Goal: Find specific page/section

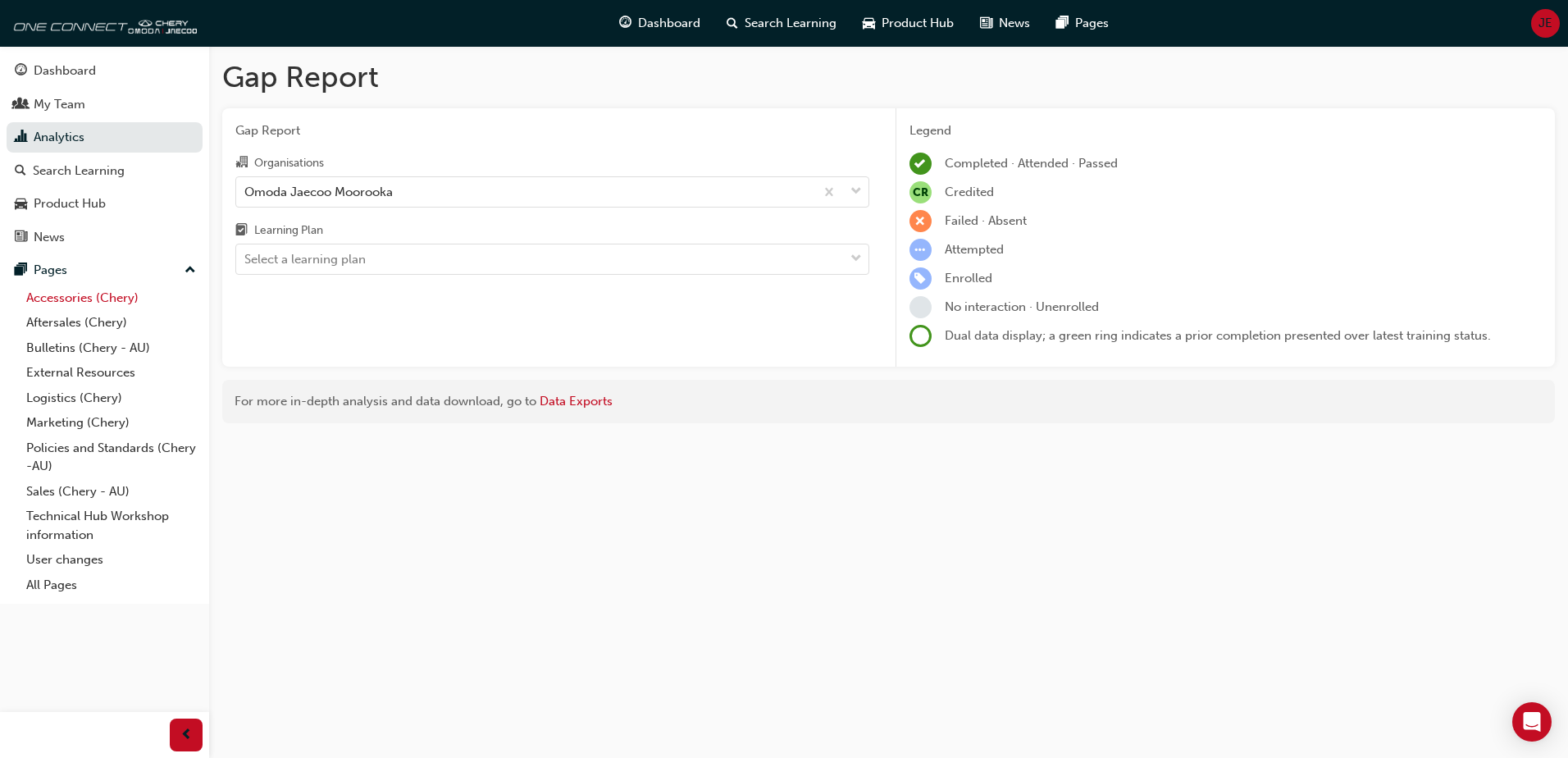
click at [115, 295] on link "Accessories (Chery)" at bounding box center [110, 298] width 182 height 26
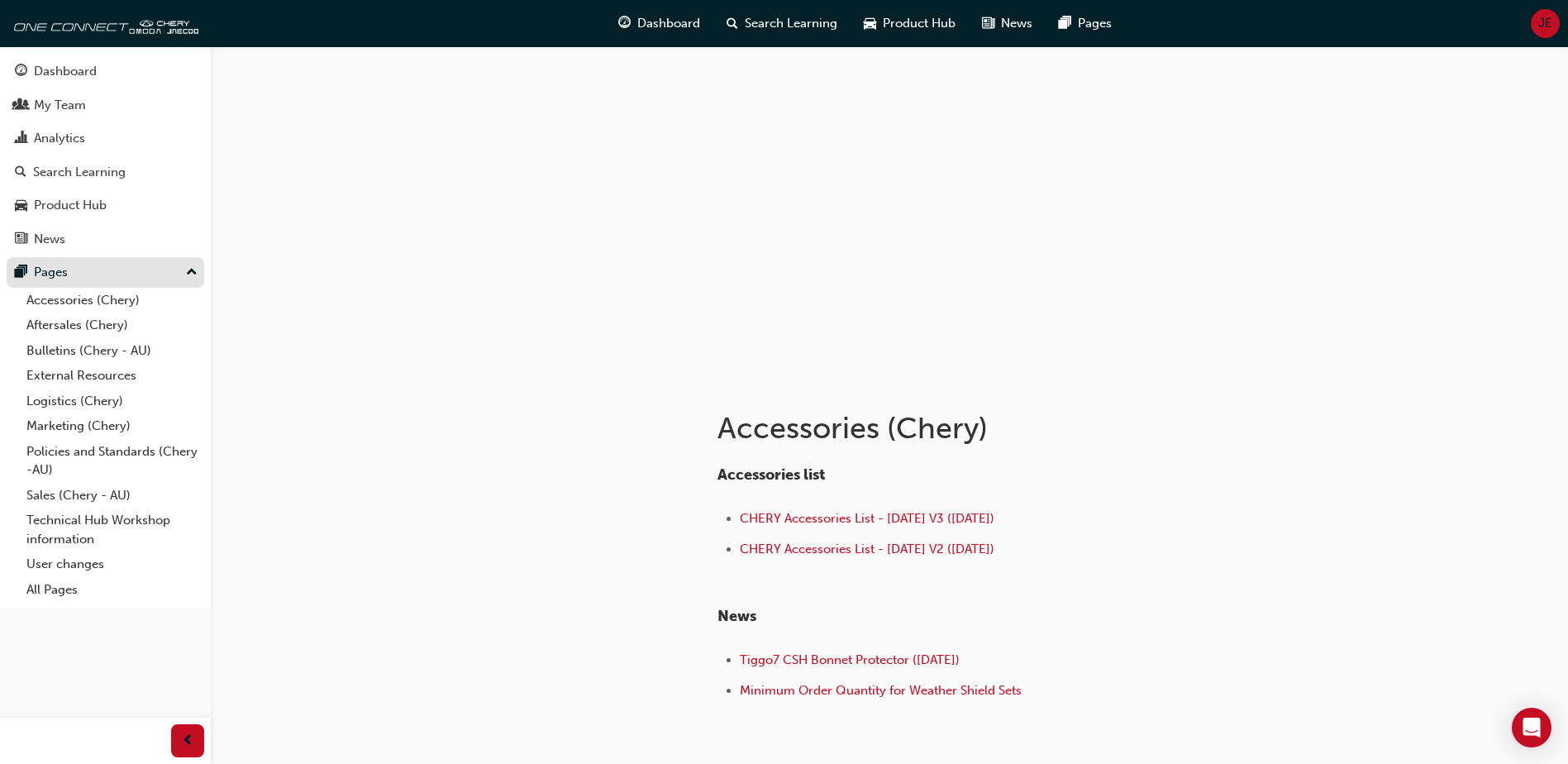
click at [97, 271] on div "Pages" at bounding box center [105, 272] width 181 height 21
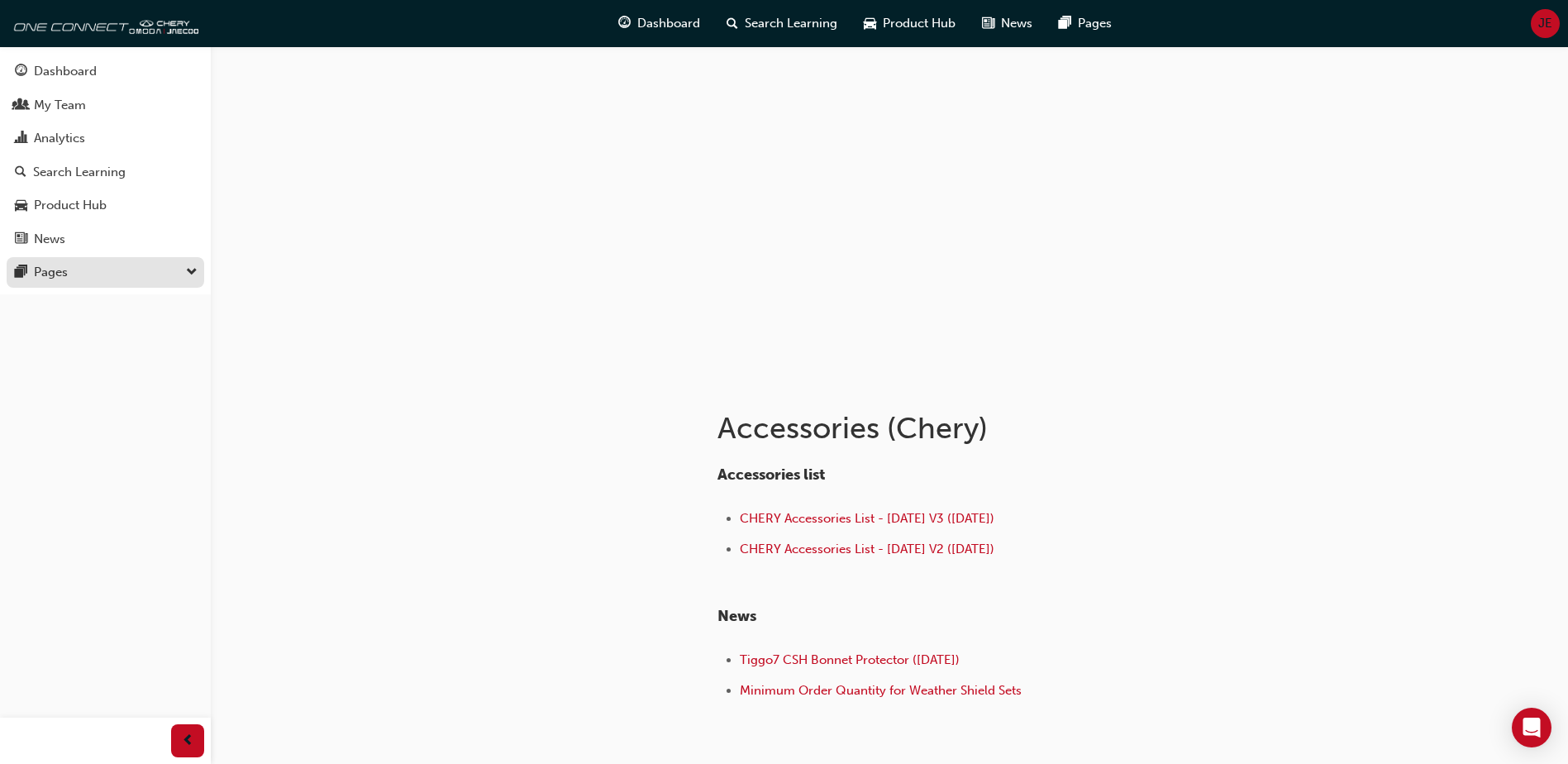
click at [97, 271] on div "Pages" at bounding box center [105, 272] width 181 height 21
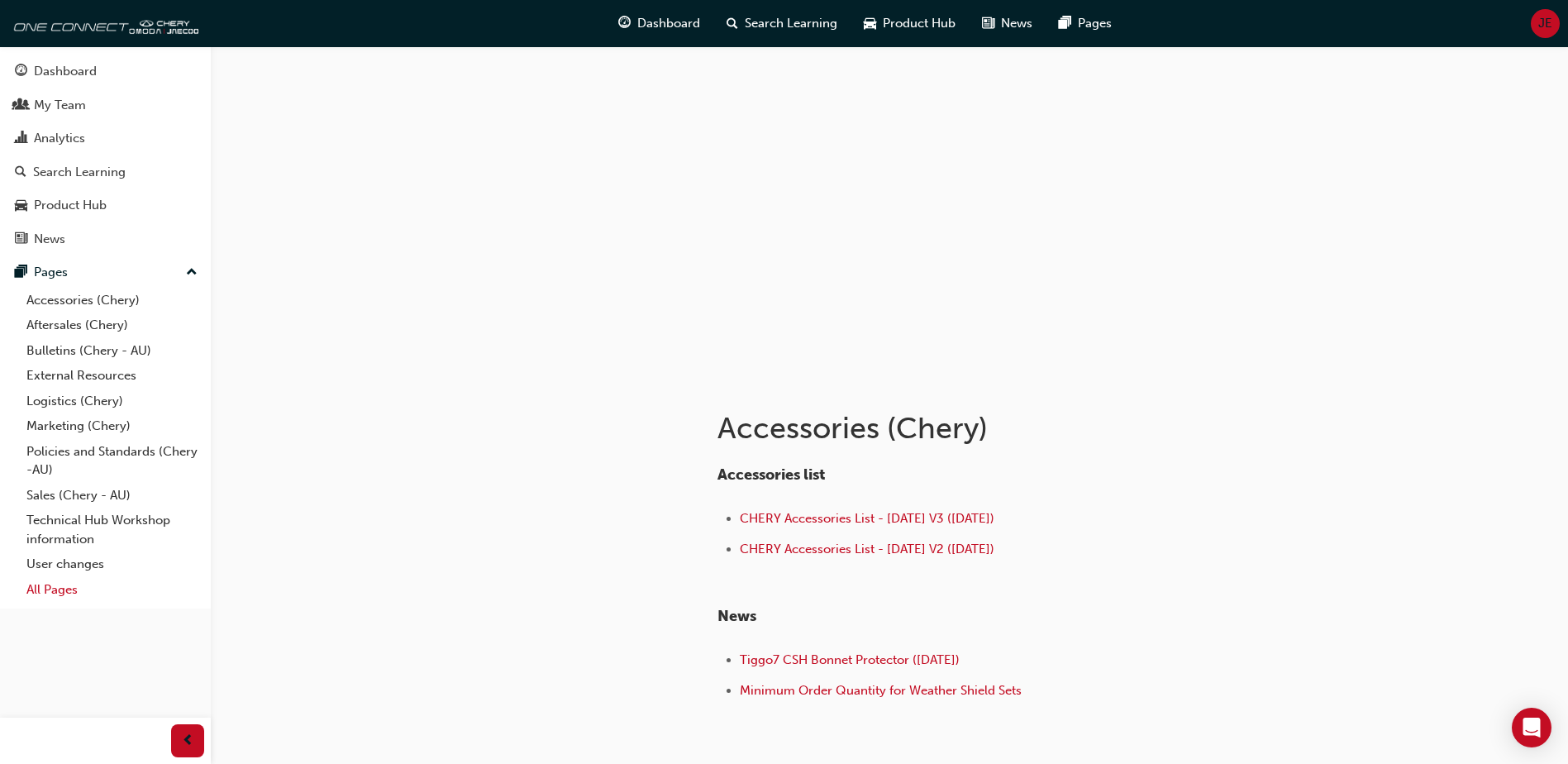
click at [65, 594] on link "All Pages" at bounding box center [111, 590] width 184 height 26
